Goal: Information Seeking & Learning: Learn about a topic

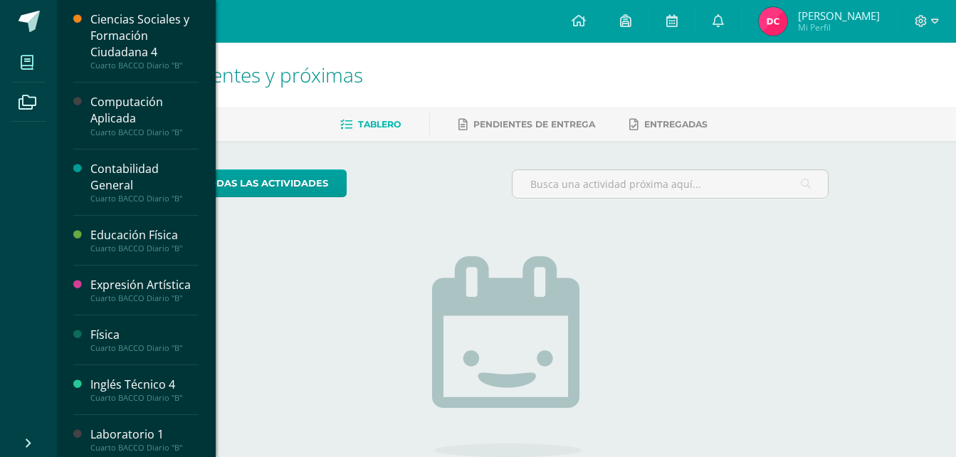
click at [19, 66] on span at bounding box center [27, 62] width 32 height 32
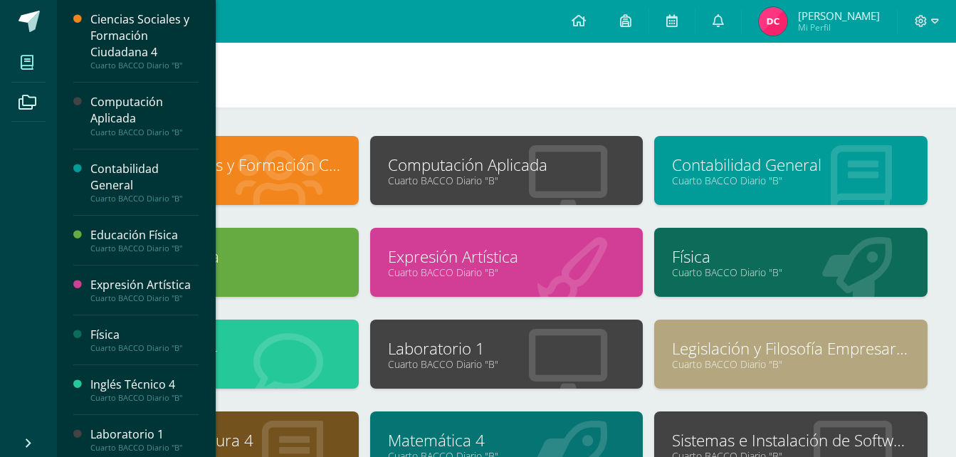
click at [35, 71] on span at bounding box center [27, 62] width 32 height 32
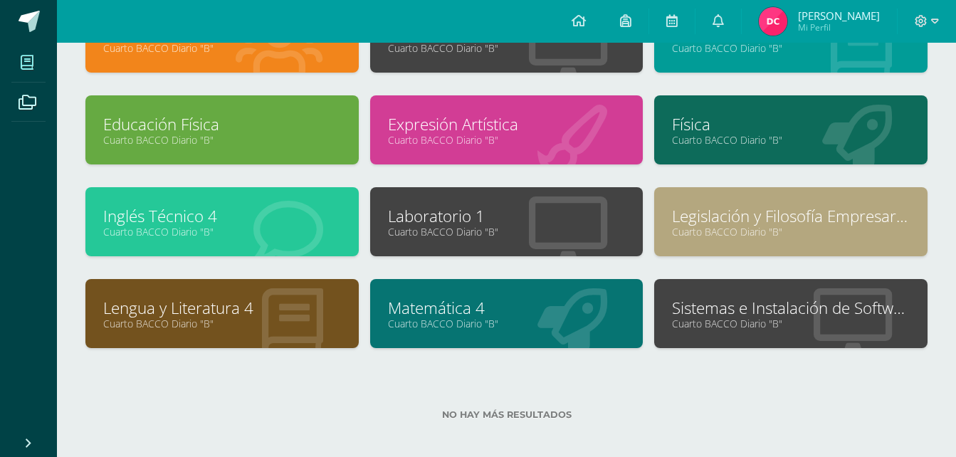
scroll to position [141, 0]
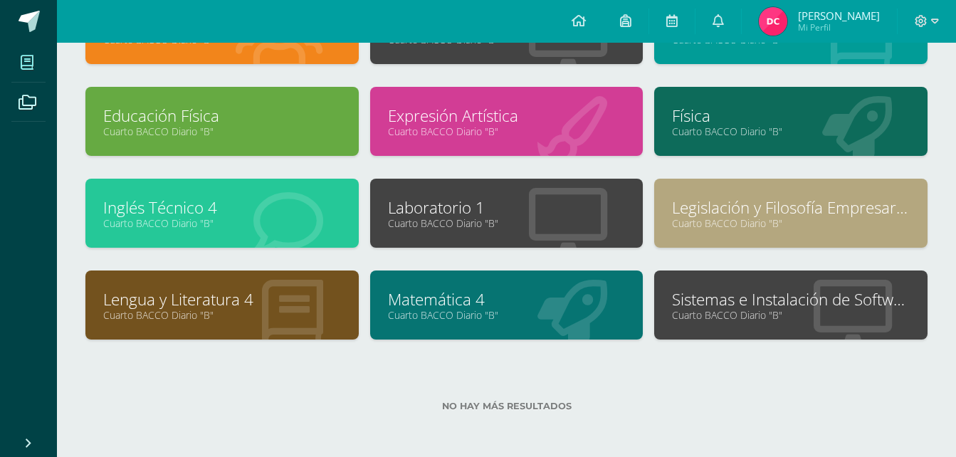
click at [511, 199] on link "Laboratorio 1" at bounding box center [507, 208] width 238 height 22
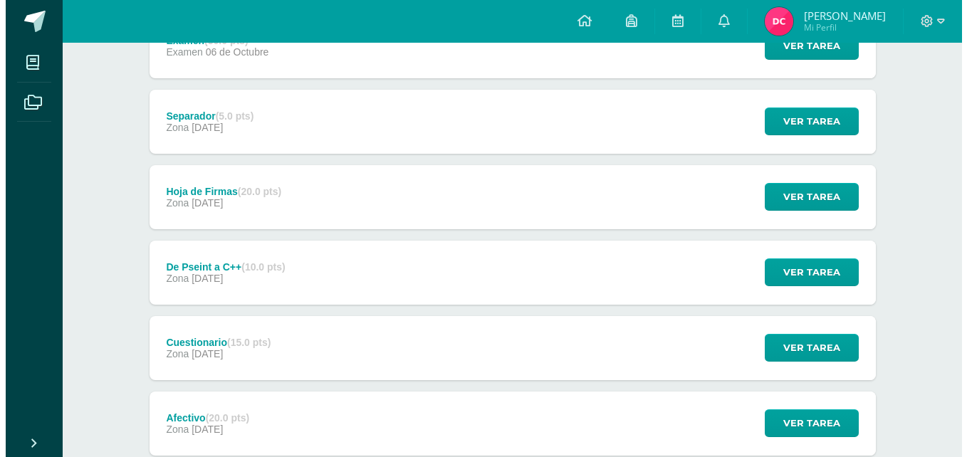
scroll to position [285, 0]
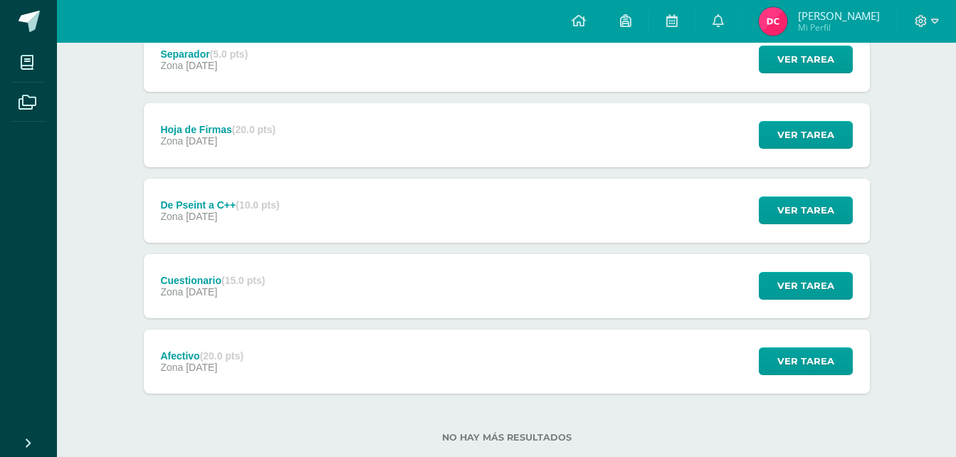
click at [220, 224] on div "De Pseint a C++ (10.0 pts) Zona 05 de Octubre" at bounding box center [220, 211] width 153 height 64
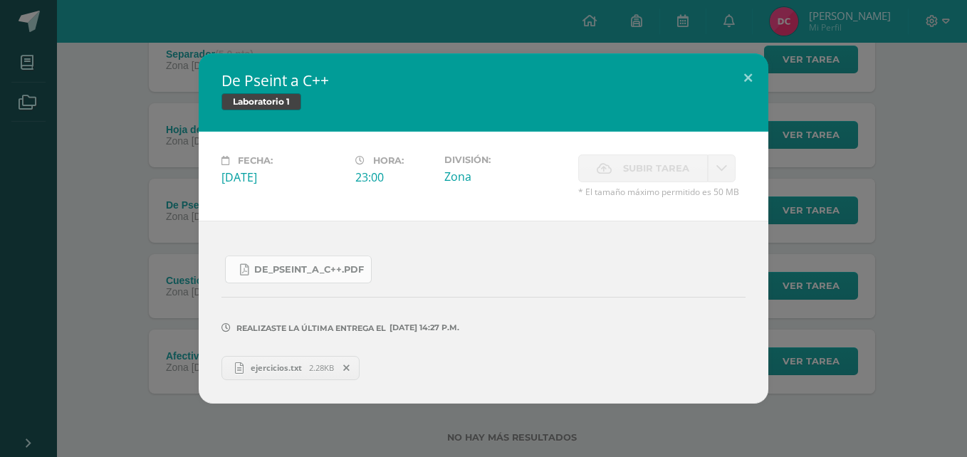
click at [298, 276] on link "De_Pseint_a_C++.pdf" at bounding box center [298, 270] width 147 height 28
click at [286, 375] on link "ejercicios.txt 2.28KB" at bounding box center [290, 368] width 138 height 24
click at [315, 272] on span "De_Pseint_a_C++.pdf" at bounding box center [309, 269] width 110 height 11
